Goal: Task Accomplishment & Management: Manage account settings

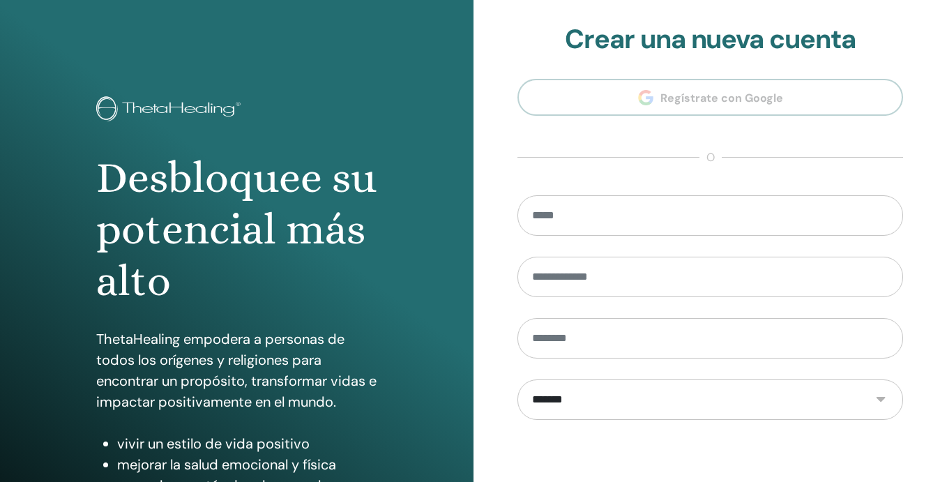
scroll to position [188, 0]
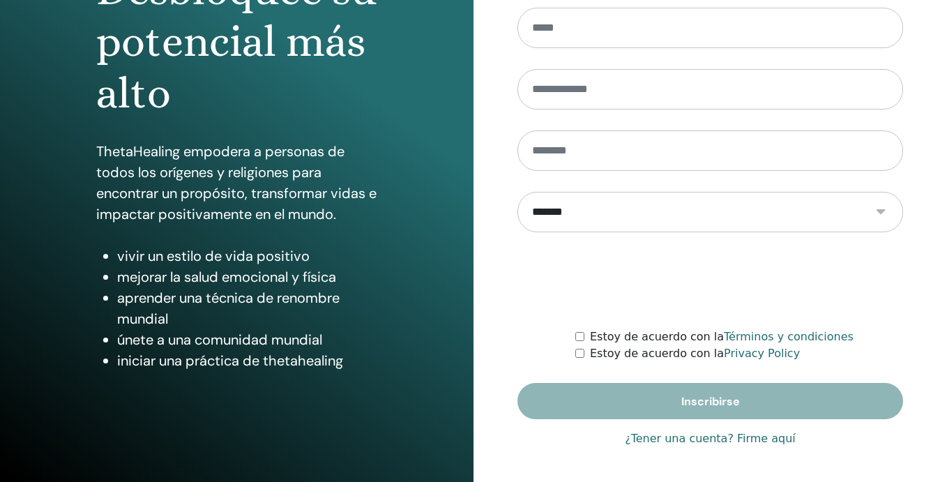
click at [657, 440] on link "¿Tener una cuenta? Firme aquí" at bounding box center [710, 438] width 171 height 17
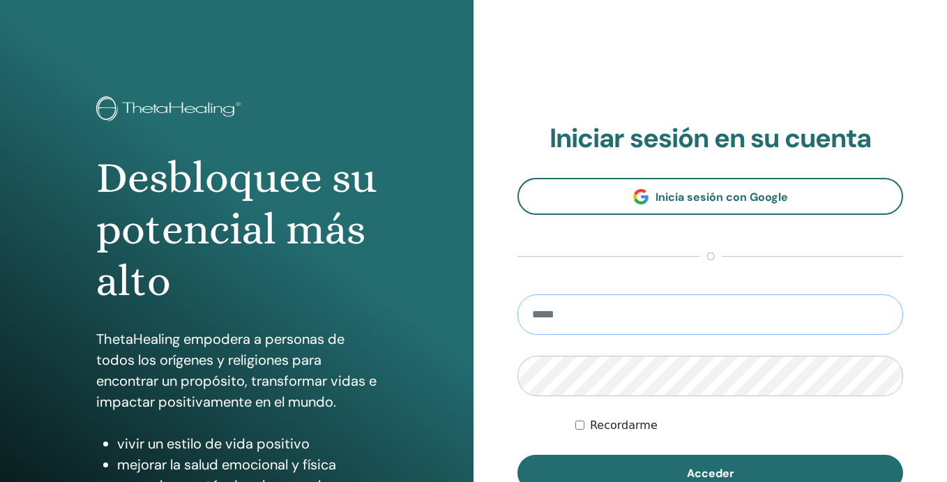
click at [567, 307] on input "email" at bounding box center [710, 314] width 386 height 40
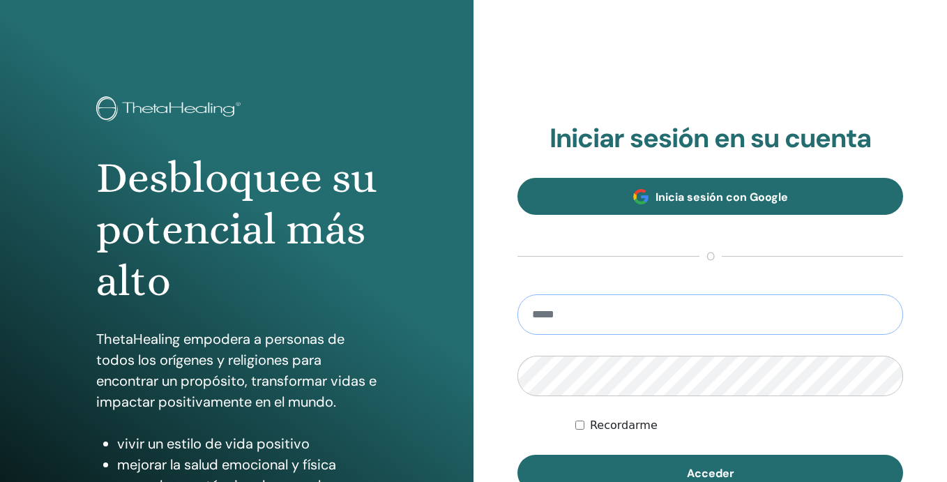
type input "**********"
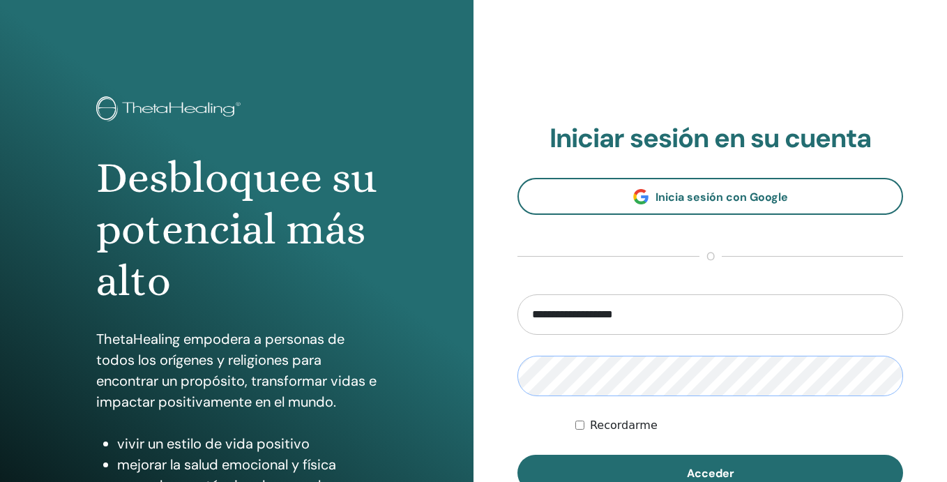
click at [517, 455] on button "Acceder" at bounding box center [710, 473] width 386 height 36
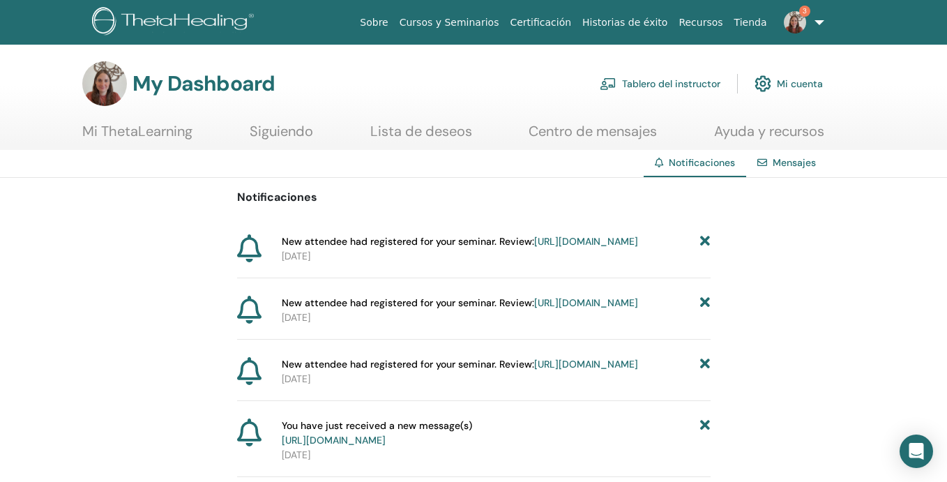
click at [592, 248] on link "https://member.thetahealing.com/instructor/seminar/373331/attendees" at bounding box center [586, 241] width 104 height 13
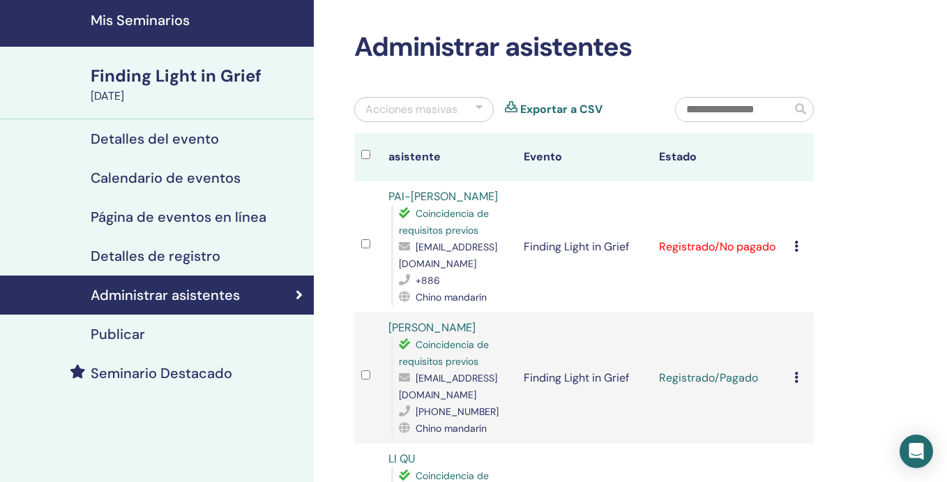
scroll to position [54, 0]
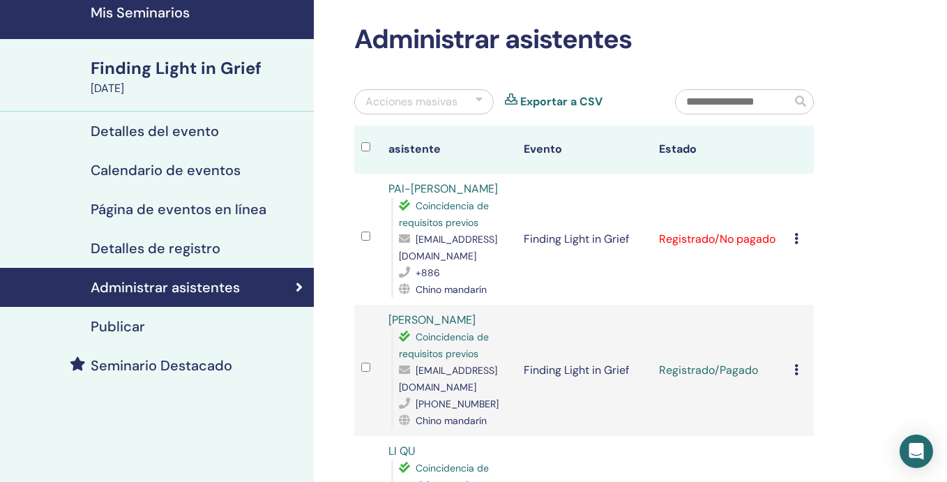
click at [798, 238] on div "Cancelar registro No autocertificar Marcar como pagado Marcar como no pagado Ma…" at bounding box center [800, 239] width 13 height 17
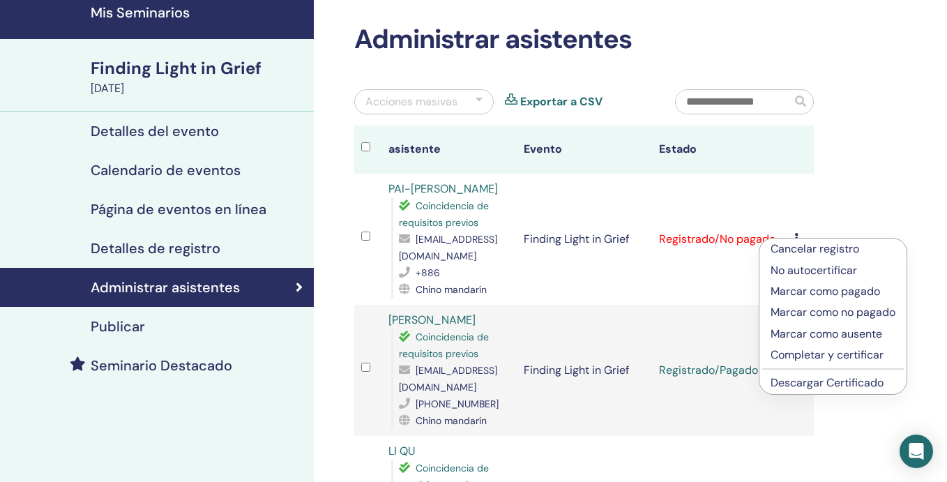
click at [807, 285] on p "Marcar como pagado" at bounding box center [832, 291] width 125 height 17
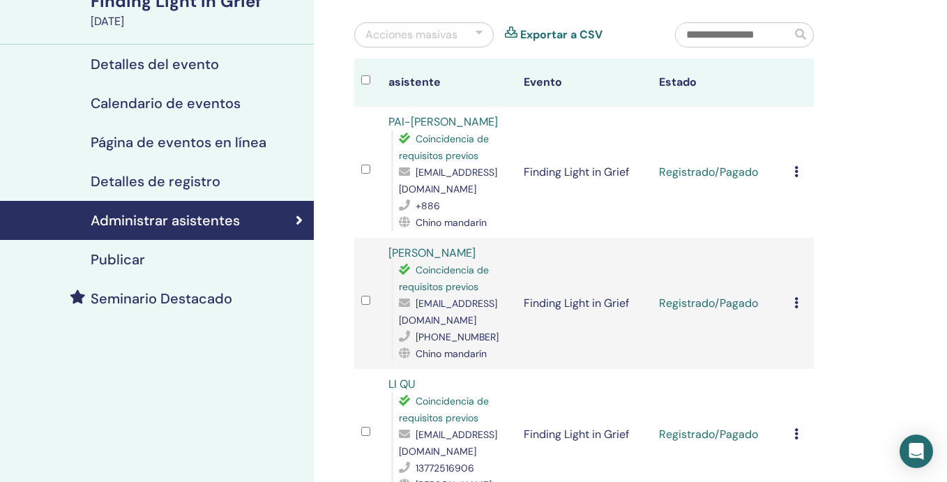
scroll to position [147, 0]
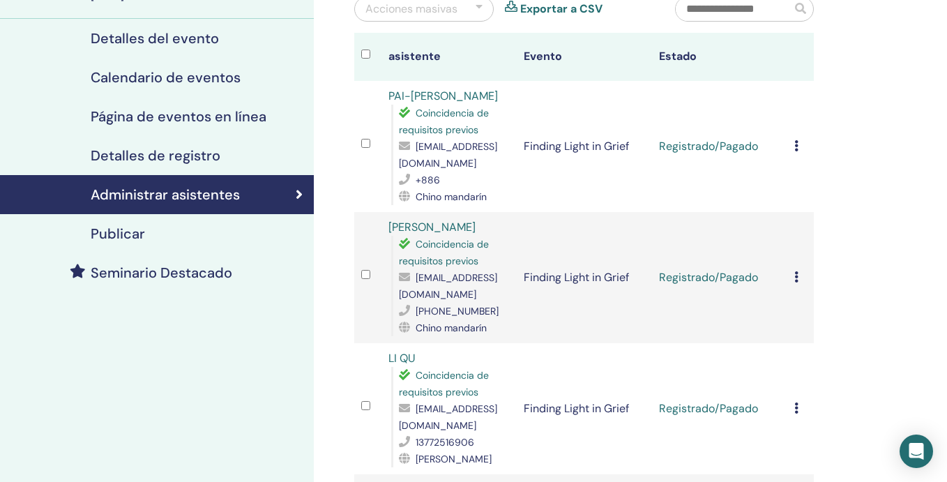
click at [800, 281] on div "Cancelar registro No autocertificar Marcar como pagado Marcar como no pagado Ma…" at bounding box center [800, 277] width 13 height 17
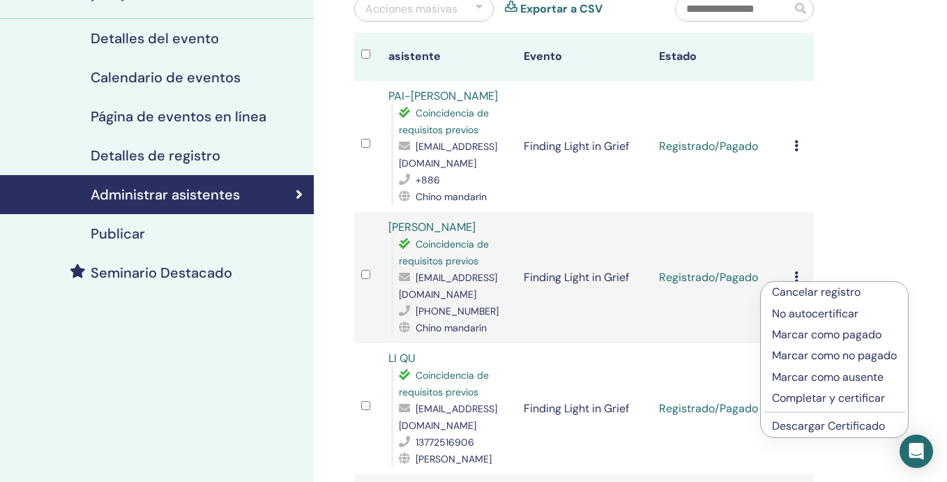
click at [799, 316] on p "No autocertificar" at bounding box center [834, 313] width 125 height 17
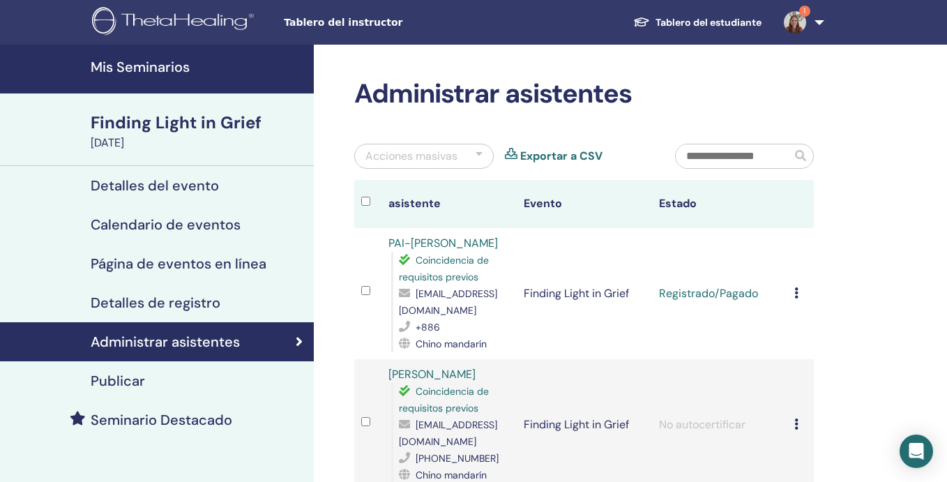
click at [165, 66] on h4 "Mis Seminarios" at bounding box center [198, 67] width 215 height 17
